Goal: Find specific page/section: Find specific page/section

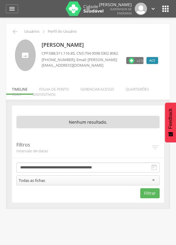
click at [91, 126] on p "Nenhum resultado." at bounding box center [87, 122] width 143 height 13
click at [131, 93] on li "Quarteirões" at bounding box center [137, 88] width 35 height 14
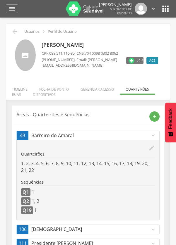
click at [12, 12] on icon "" at bounding box center [11, 8] width 7 height 7
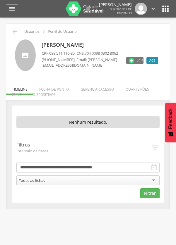
click at [137, 90] on li "Quarteirões" at bounding box center [137, 88] width 35 height 14
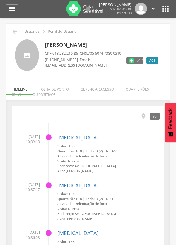
click at [129, 92] on li "Quarteirões" at bounding box center [137, 88] width 35 height 14
